Goal: Task Accomplishment & Management: Use online tool/utility

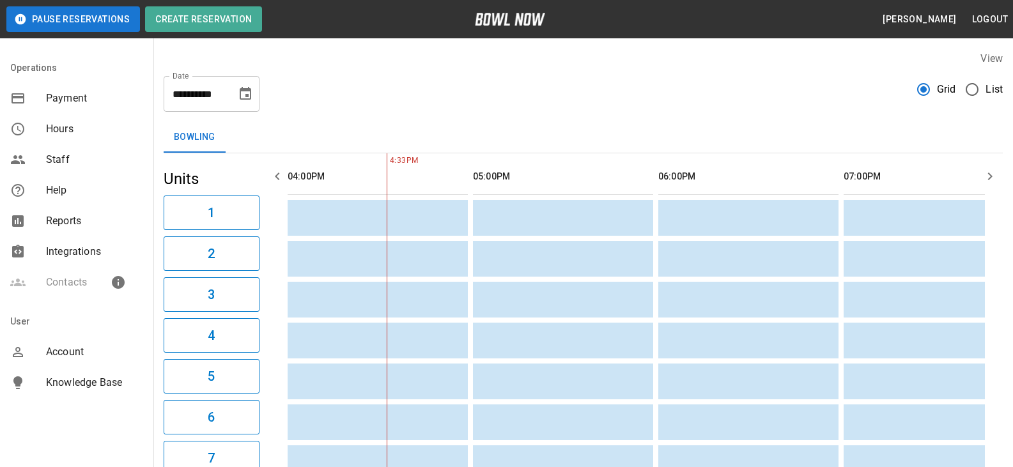
scroll to position [64, 0]
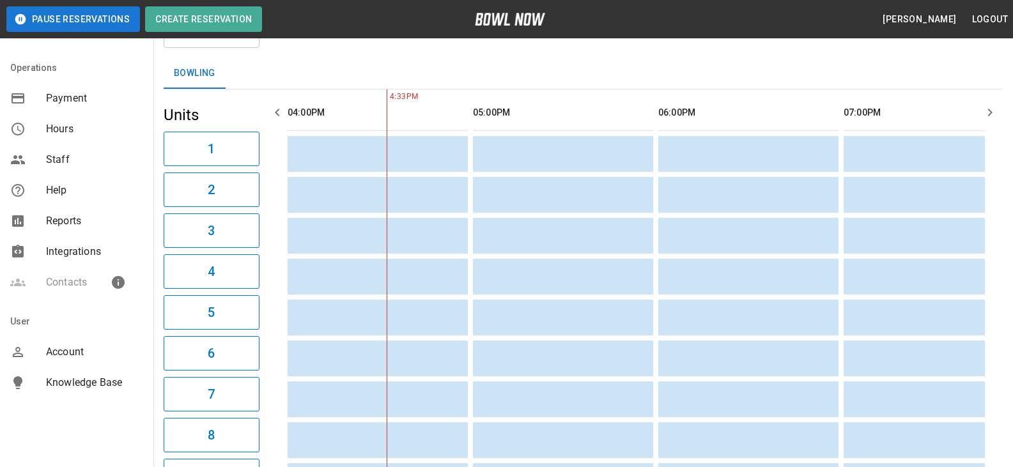
click at [56, 284] on div "Contacts" at bounding box center [76, 282] width 153 height 31
click at [24, 282] on div "Contacts" at bounding box center [76, 282] width 153 height 31
click at [62, 284] on div "Contacts" at bounding box center [76, 282] width 153 height 31
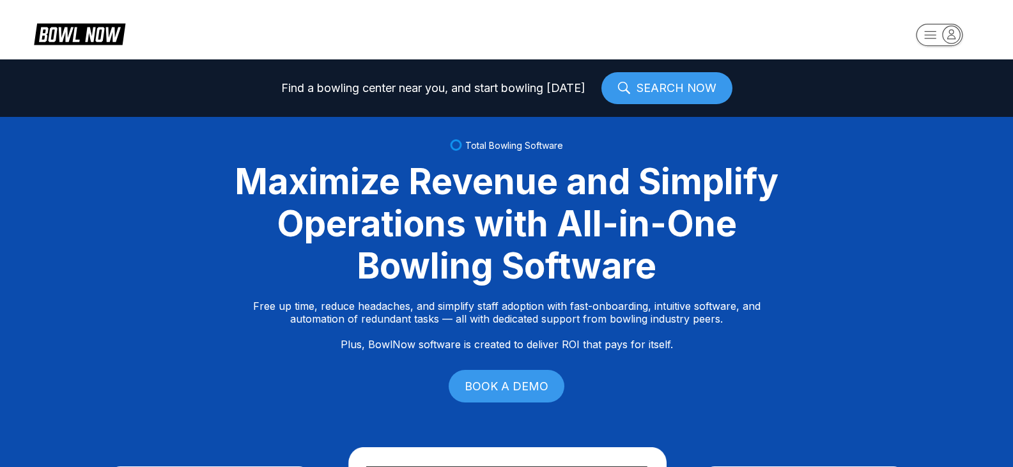
click at [935, 33] on rect "button" at bounding box center [939, 35] width 47 height 22
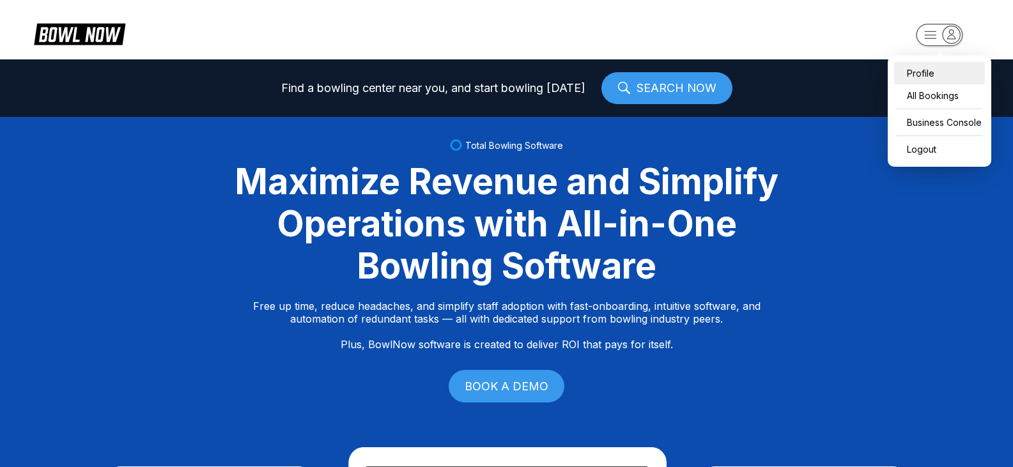
click at [917, 73] on div "Profile" at bounding box center [939, 73] width 91 height 22
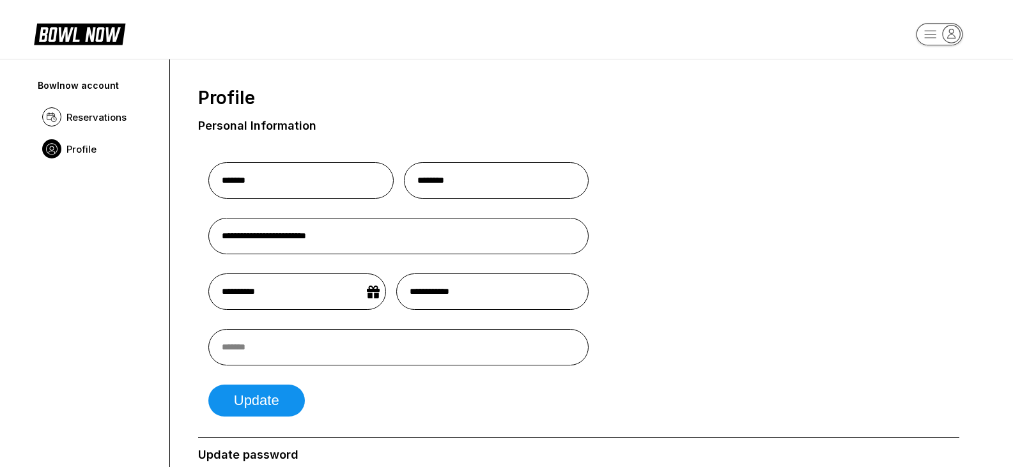
click at [922, 38] on rect "button" at bounding box center [939, 34] width 47 height 22
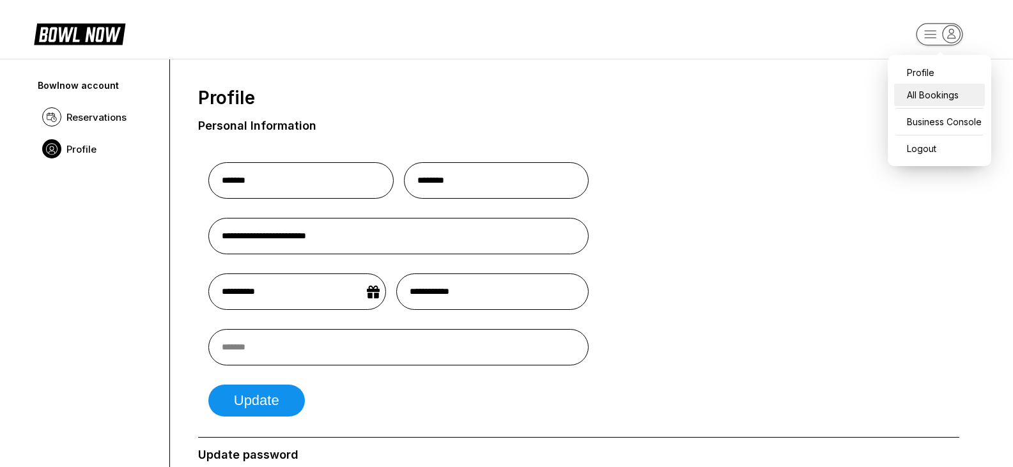
click at [924, 97] on div "All Bookings" at bounding box center [939, 95] width 91 height 22
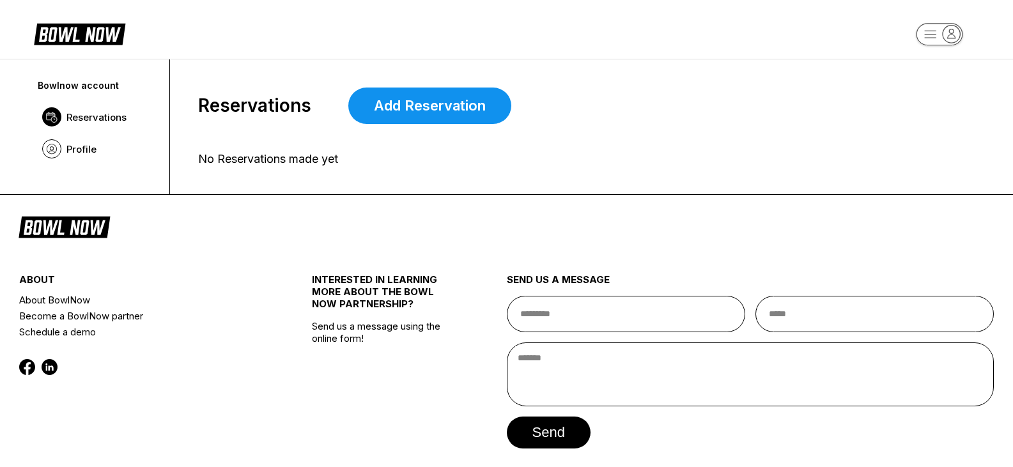
click at [928, 35] on rect "button" at bounding box center [939, 34] width 47 height 22
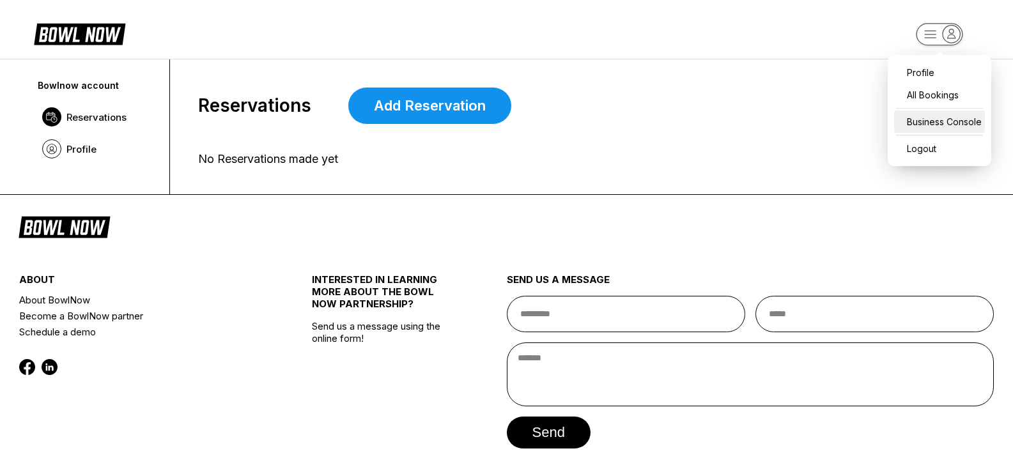
click at [922, 122] on div "Business Console" at bounding box center [939, 122] width 91 height 22
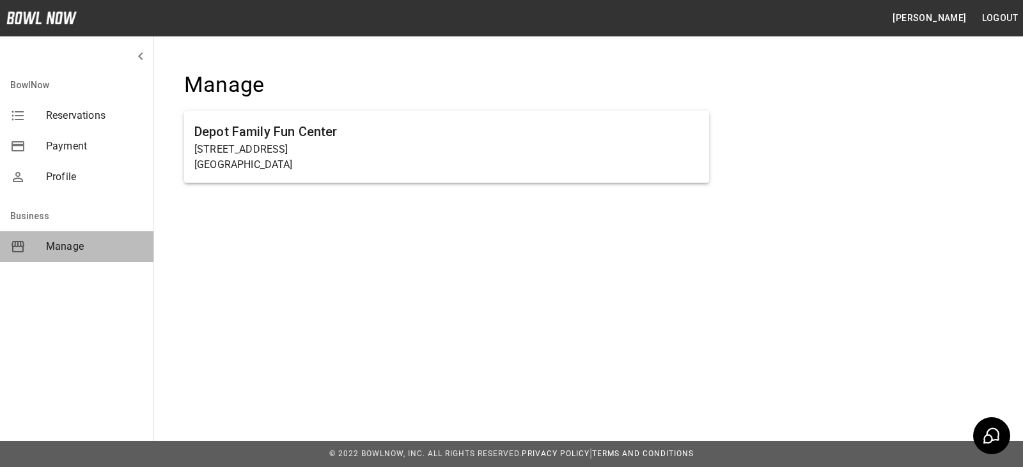
click at [70, 242] on span "Manage" at bounding box center [94, 246] width 97 height 15
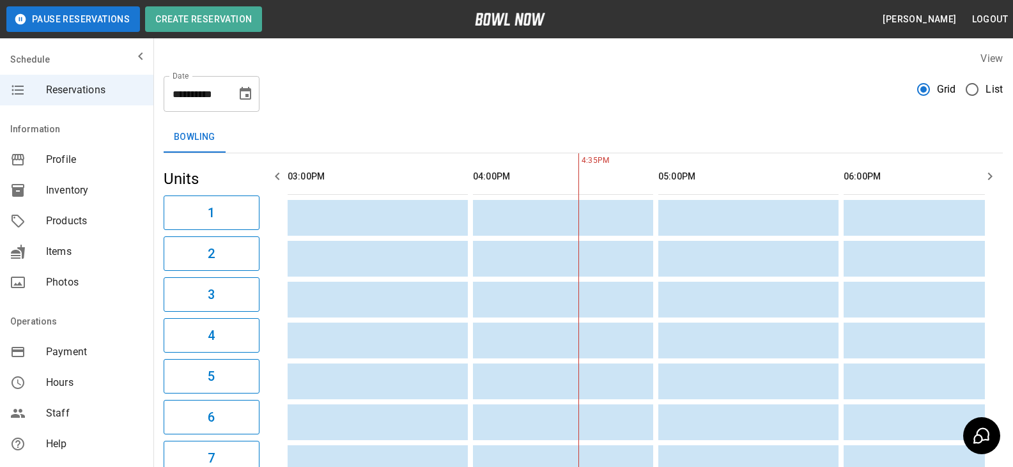
scroll to position [0, 185]
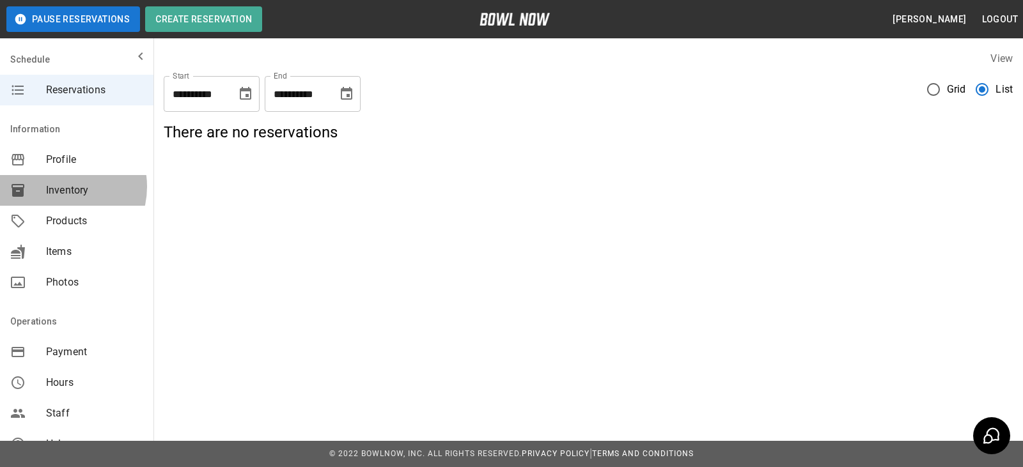
click at [61, 187] on span "Inventory" at bounding box center [94, 190] width 97 height 15
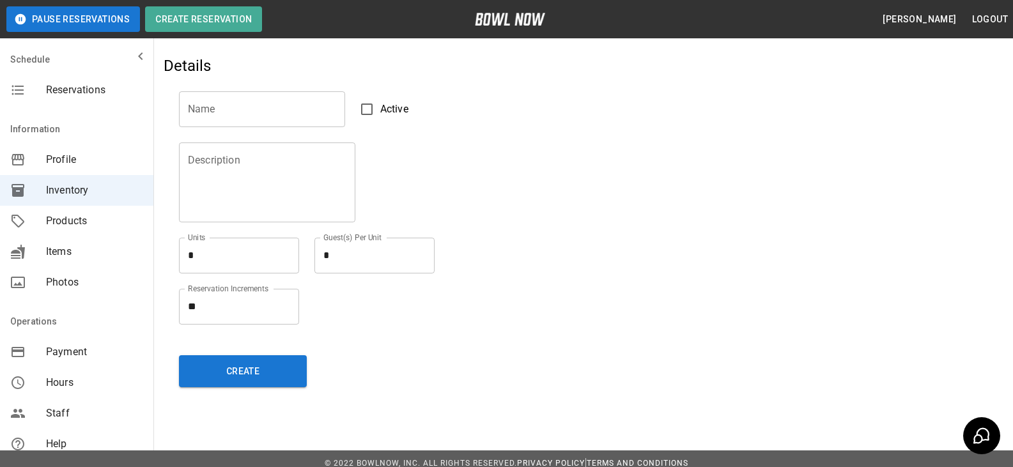
scroll to position [96, 0]
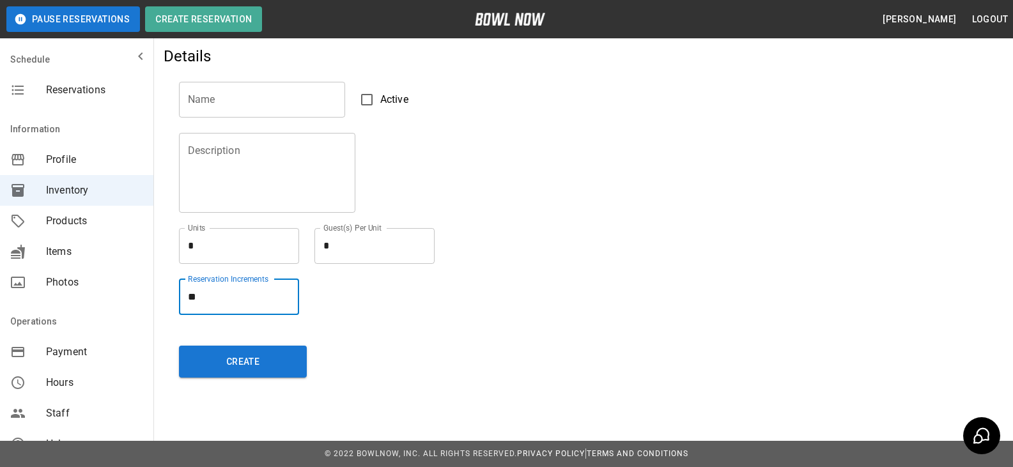
drag, startPoint x: 208, startPoint y: 299, endPoint x: 122, endPoint y: 299, distance: 85.7
click at [122, 299] on div "Pause Reservations Create Reservation Beverly Enterkin Logout Schedule Reservat…" at bounding box center [506, 185] width 1013 height 563
type textarea "**"
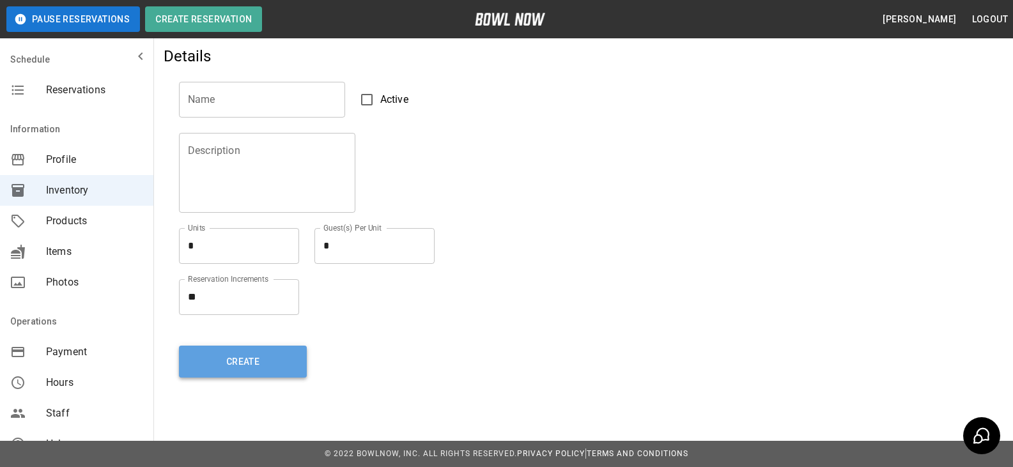
click at [201, 358] on button "Create" at bounding box center [243, 362] width 128 height 32
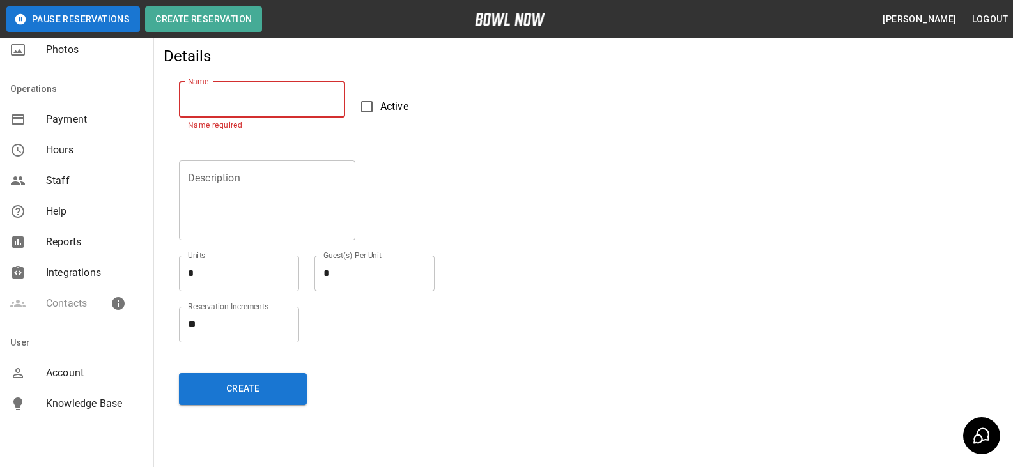
scroll to position [254, 0]
